Goal: Navigation & Orientation: Go to known website

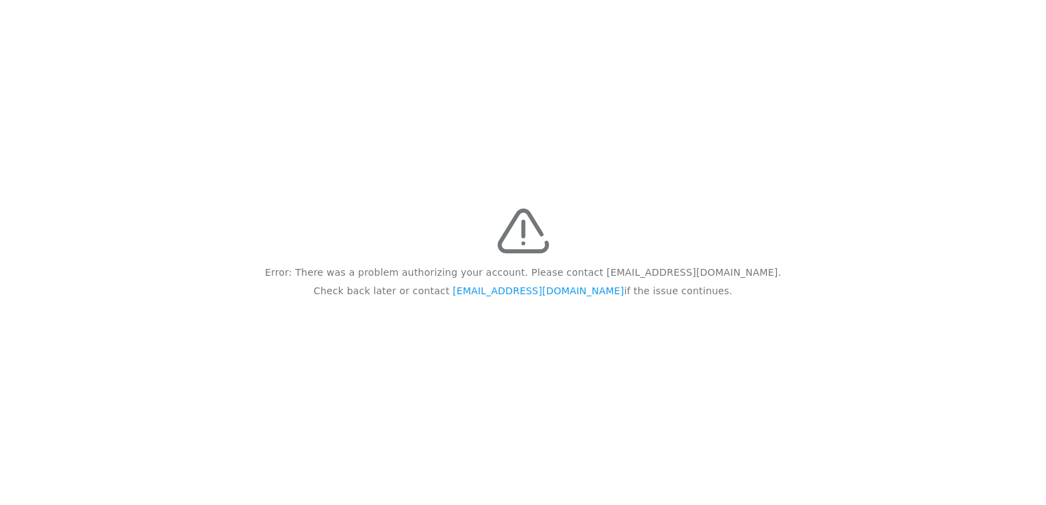
click at [472, 161] on div "Error: There was a problem authorizing your account. Please contact feedback@re…" at bounding box center [523, 252] width 1046 height 505
click at [449, 165] on div "Error: There was a problem authorizing your account. Please contact feedback@re…" at bounding box center [523, 252] width 1046 height 505
